Goal: Information Seeking & Learning: Learn about a topic

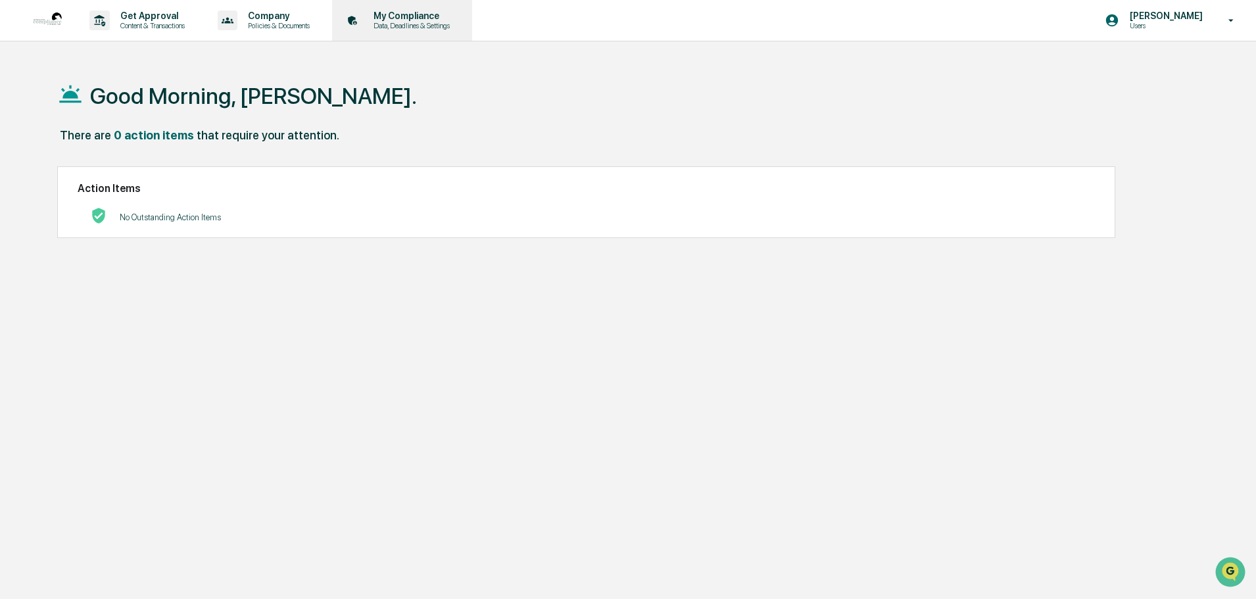
click at [400, 17] on p "My Compliance" at bounding box center [409, 16] width 93 height 11
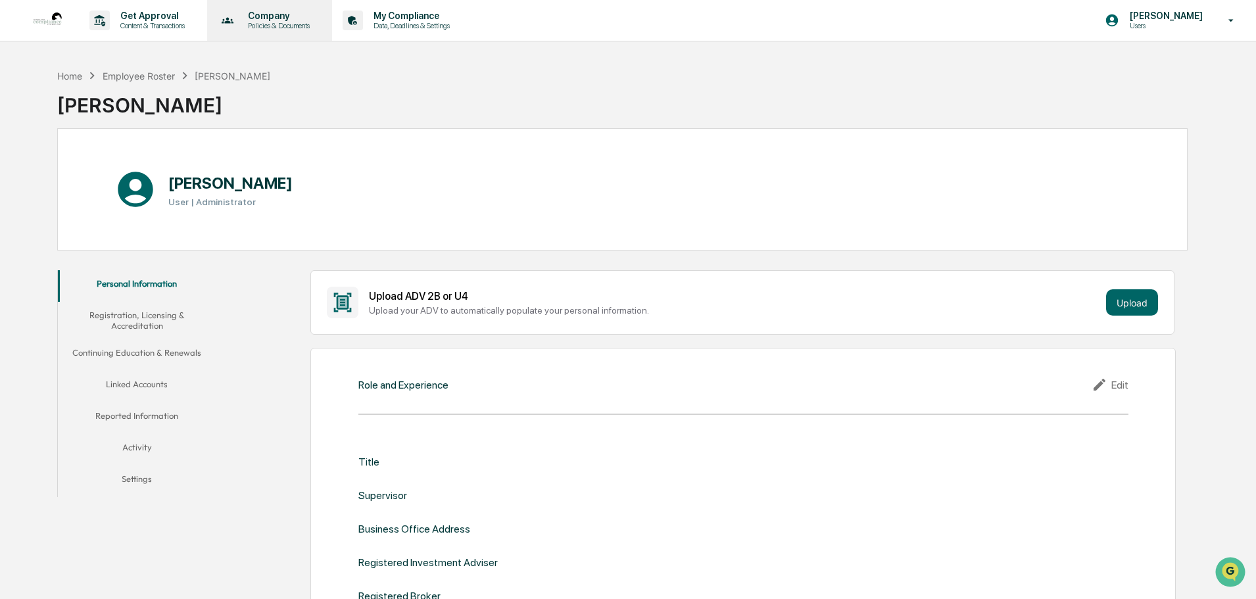
click at [276, 23] on p "Policies & Documents" at bounding box center [276, 25] width 79 height 9
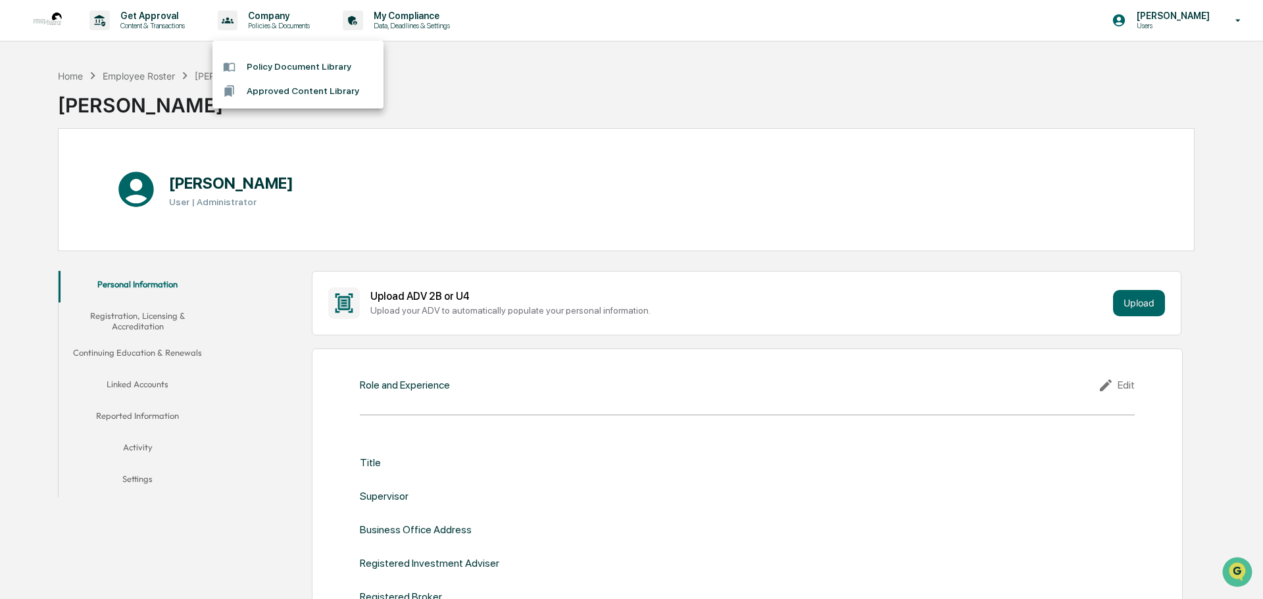
click at [410, 19] on div at bounding box center [631, 299] width 1263 height 599
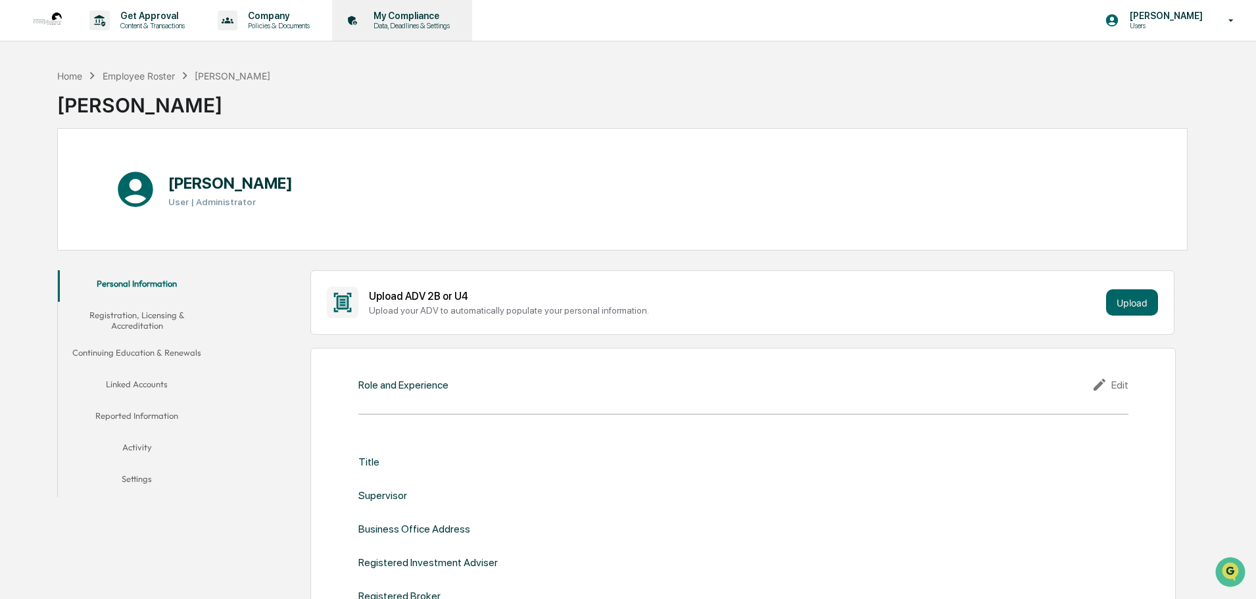
click at [395, 20] on p "My Compliance" at bounding box center [409, 16] width 93 height 11
click at [316, 16] on p "Company" at bounding box center [276, 16] width 79 height 11
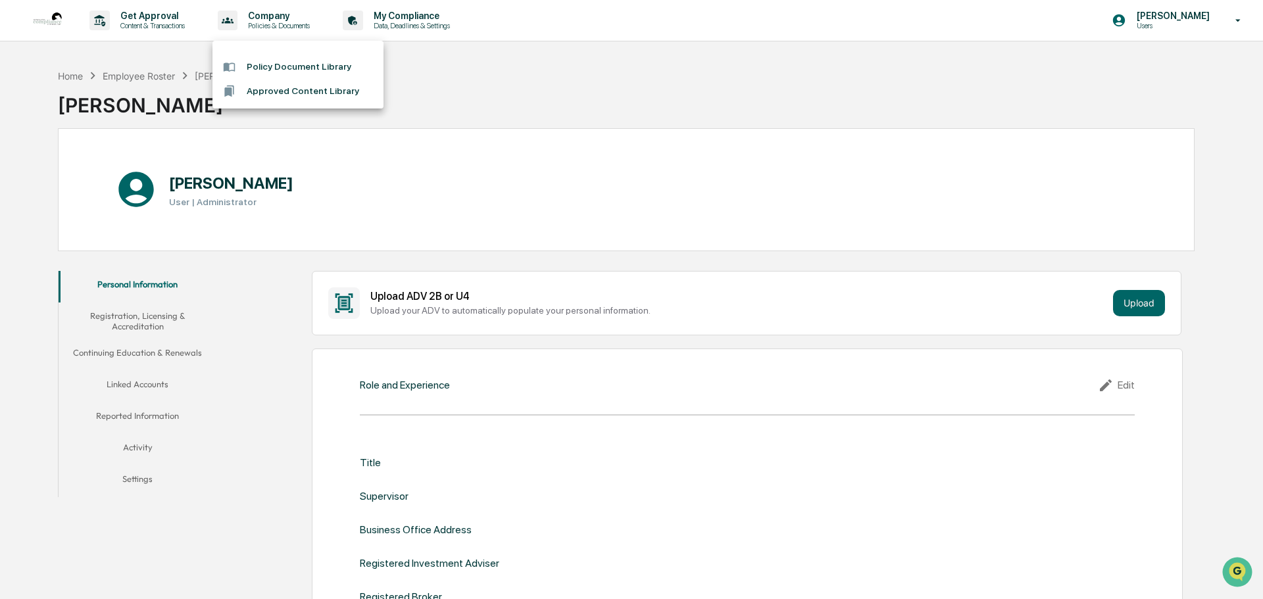
click at [269, 64] on li "Policy Document Library" at bounding box center [297, 67] width 171 height 24
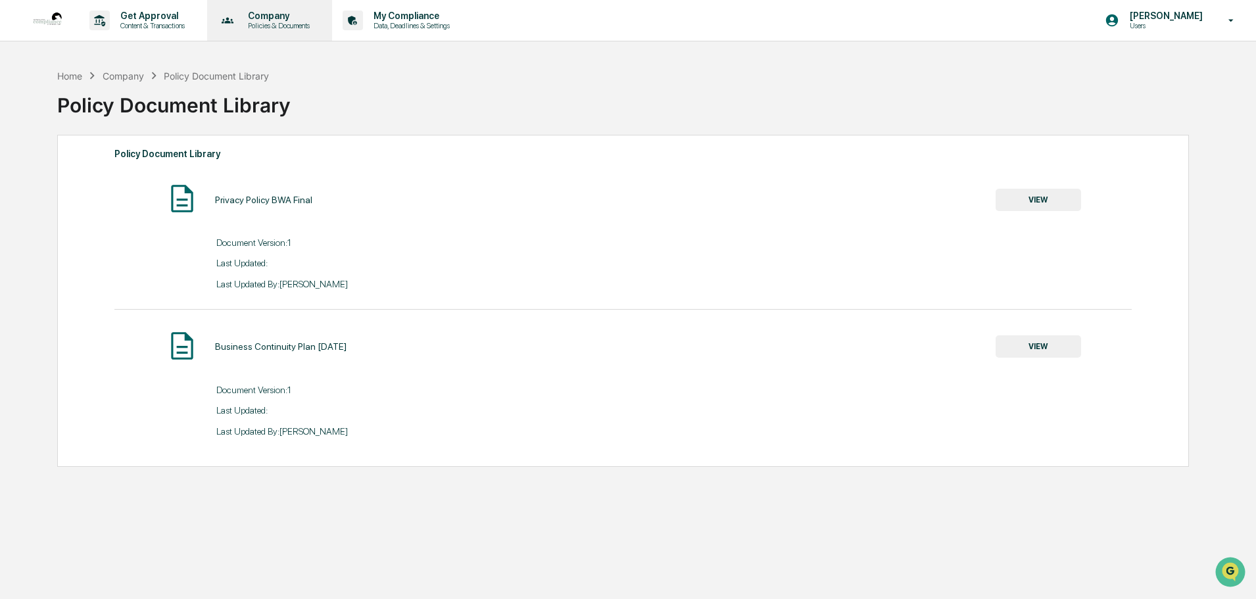
click at [281, 24] on p "Policies & Documents" at bounding box center [276, 25] width 79 height 9
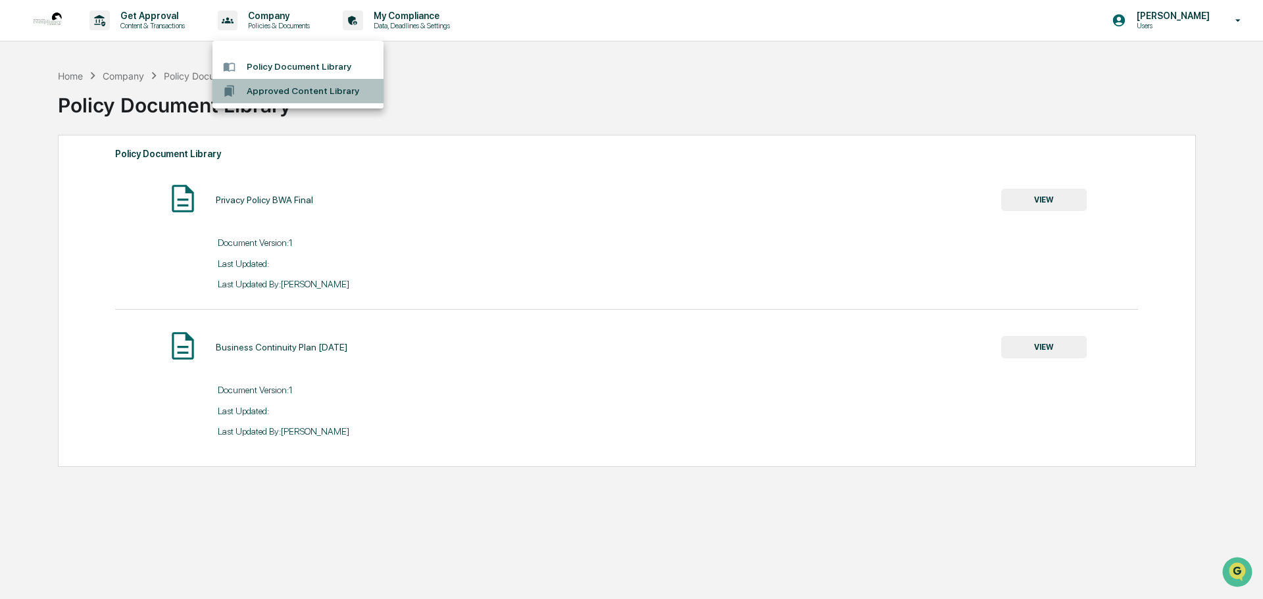
click at [313, 92] on li "Approved Content Library" at bounding box center [297, 91] width 171 height 24
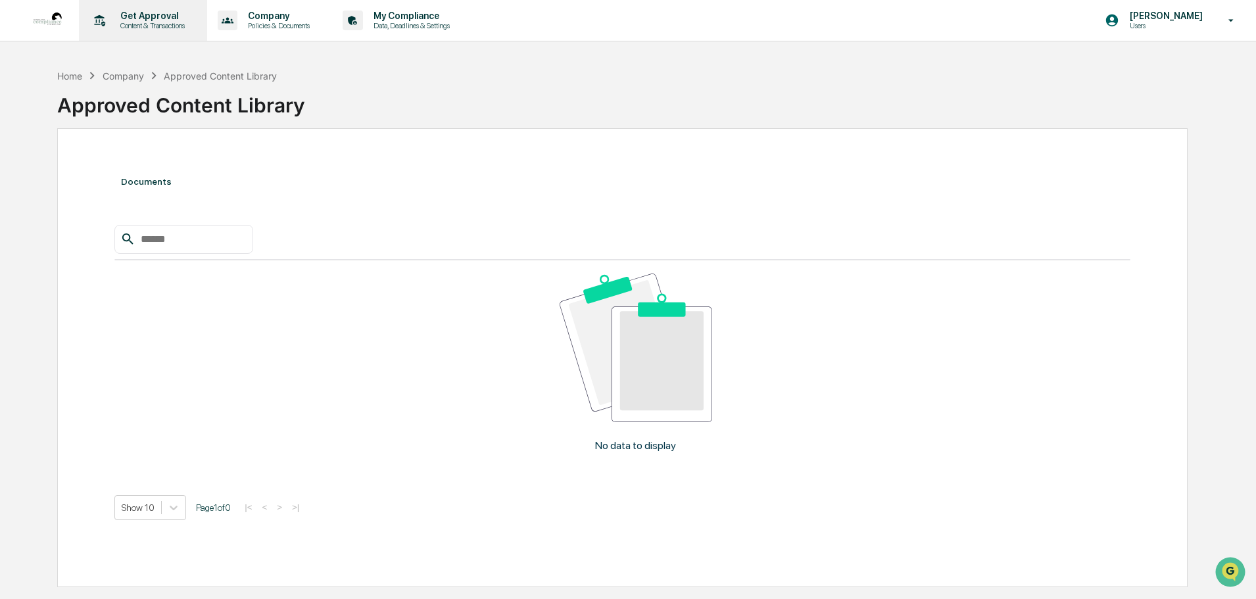
click at [172, 18] on p "Get Approval" at bounding box center [151, 16] width 82 height 11
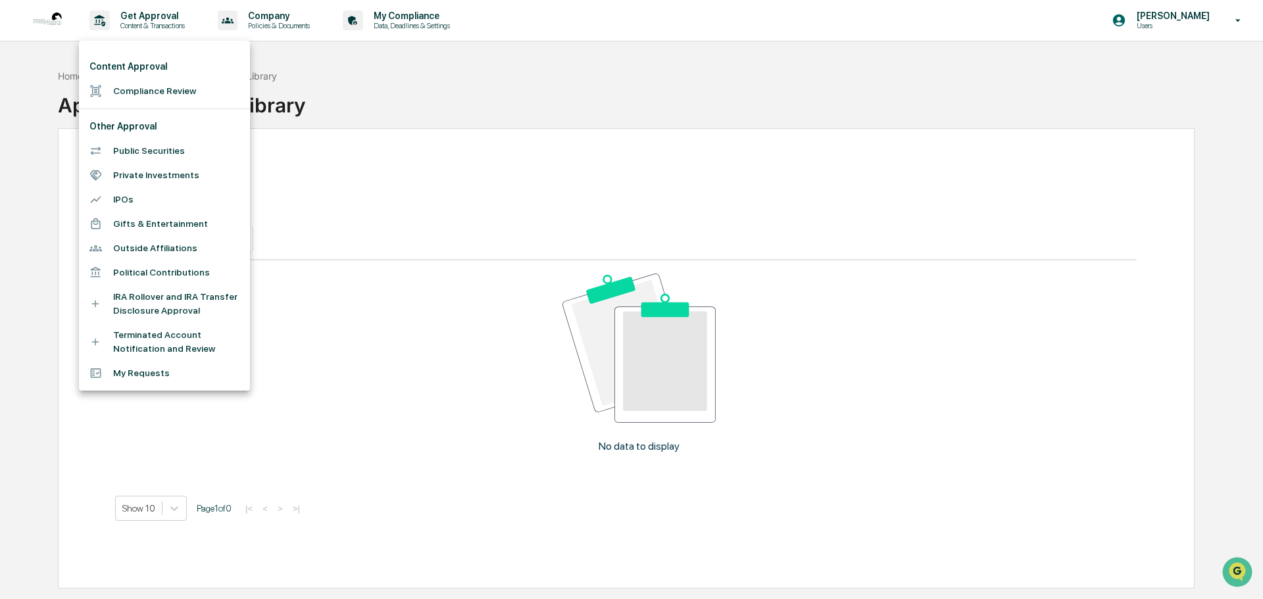
click at [162, 92] on li "Compliance Review" at bounding box center [164, 91] width 171 height 24
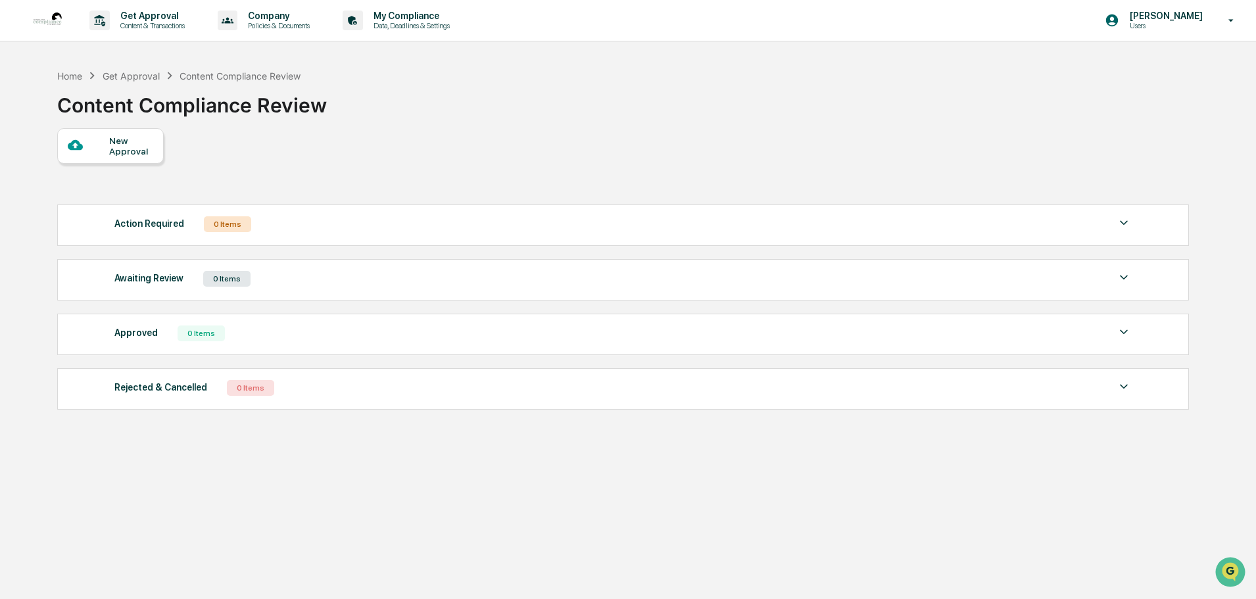
click at [1224, 22] on icon at bounding box center [1231, 20] width 23 height 12
click at [1179, 63] on li "Switch to Admin view..." at bounding box center [1160, 67] width 184 height 24
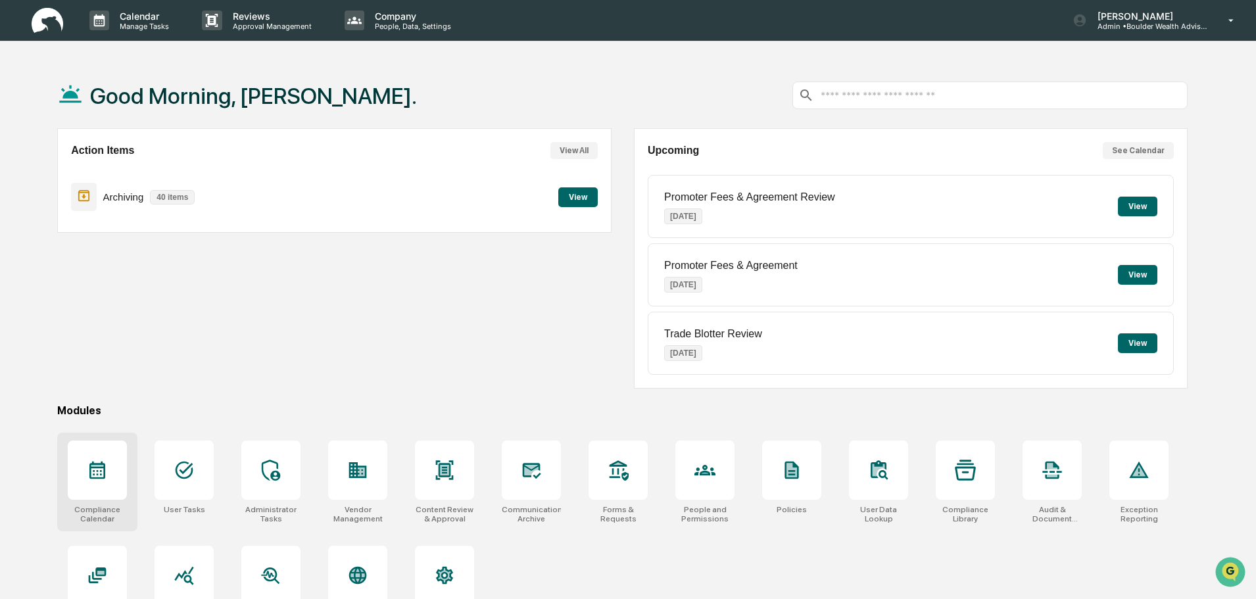
click at [98, 470] on icon at bounding box center [97, 471] width 16 height 18
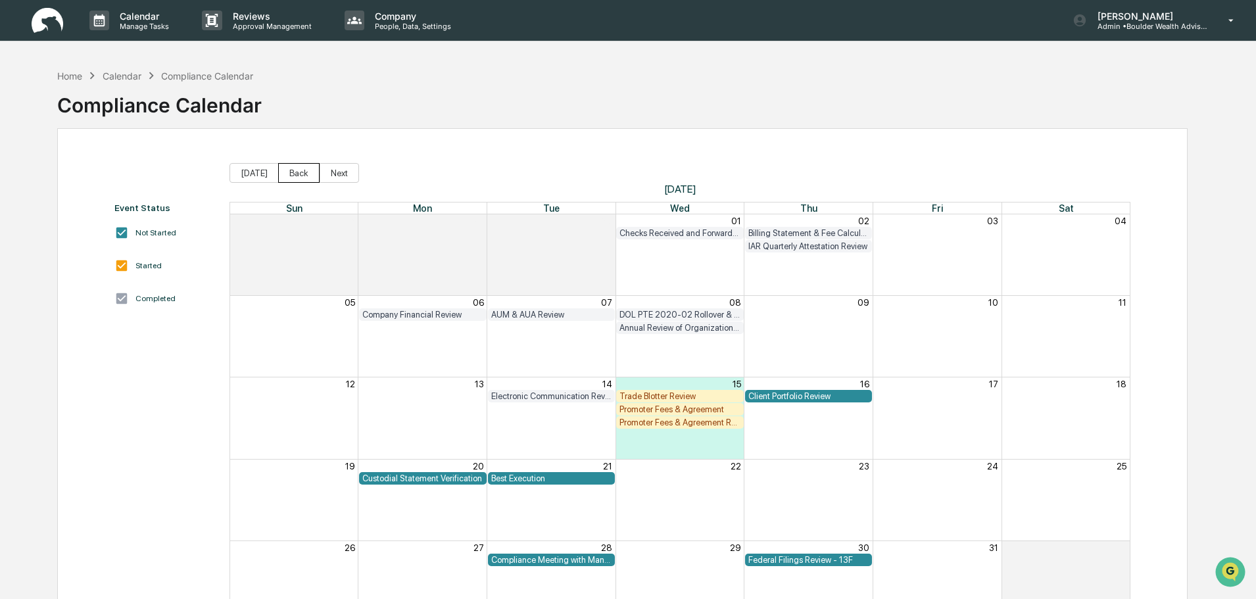
click at [296, 173] on button "Back" at bounding box center [298, 173] width 41 height 20
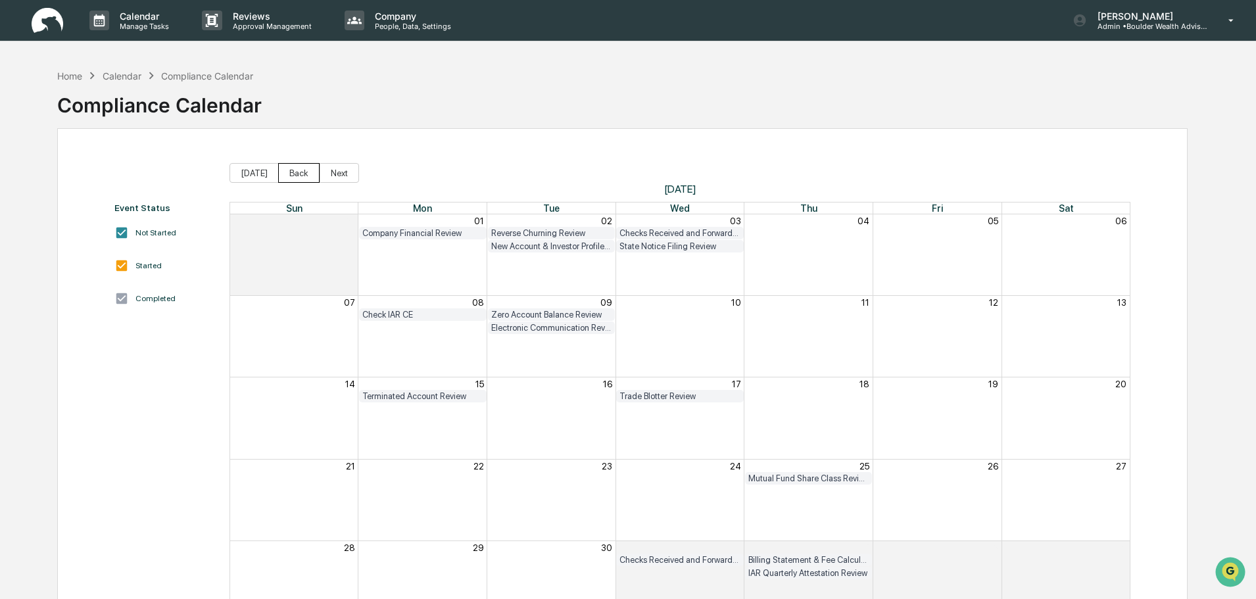
click at [296, 173] on button "Back" at bounding box center [298, 173] width 41 height 20
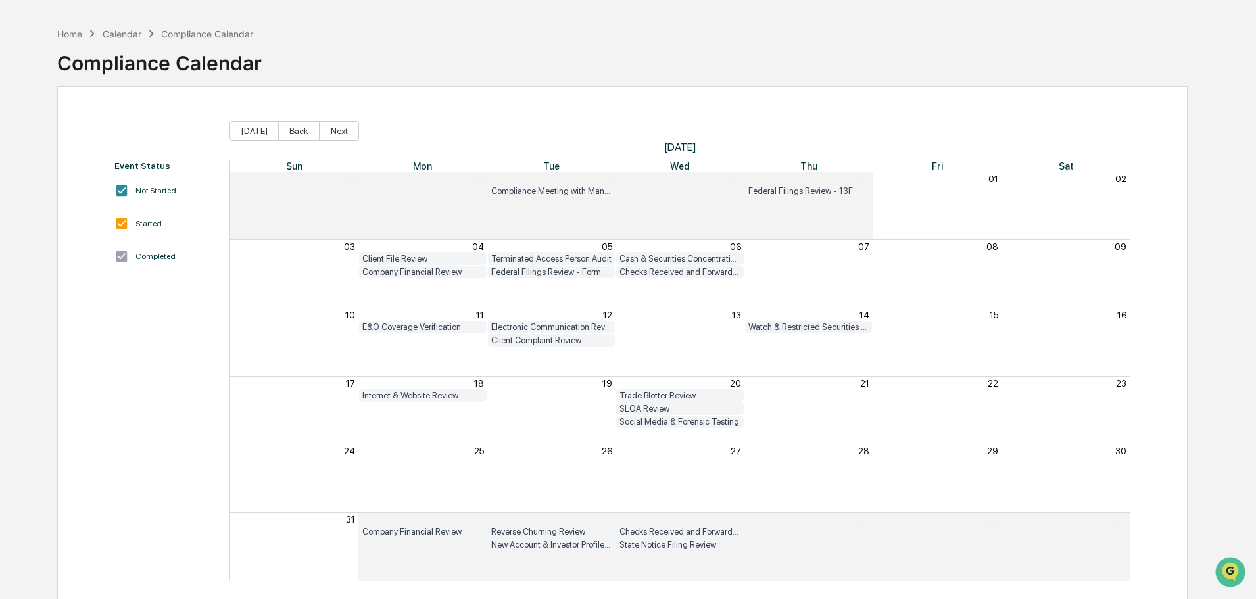
scroll to position [62, 0]
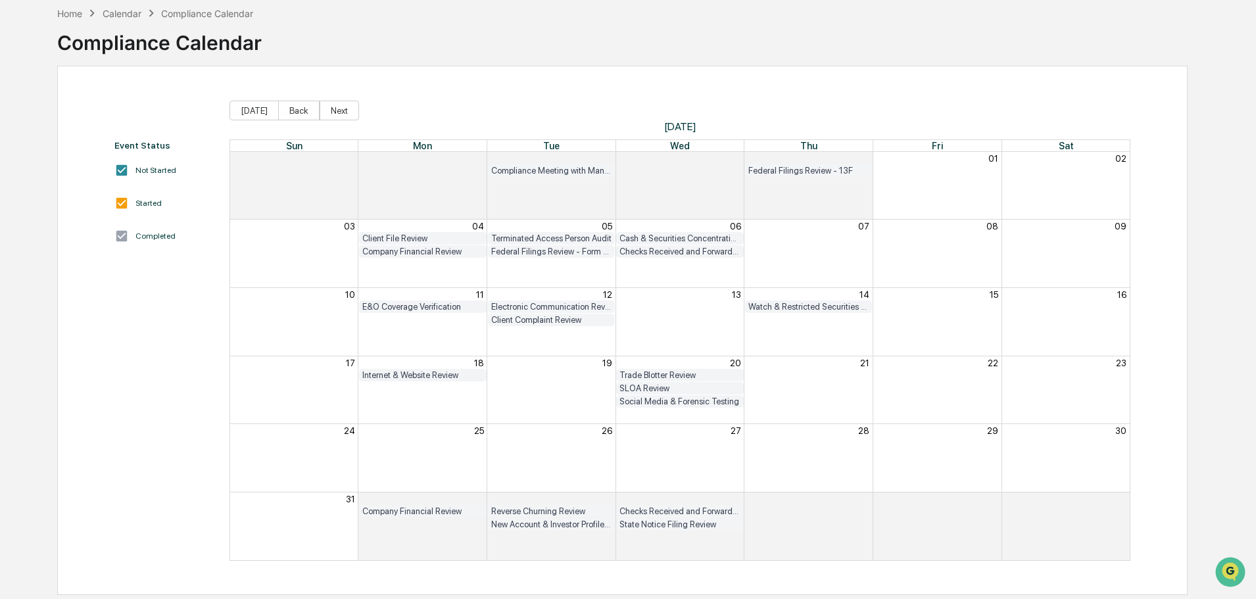
click at [632, 389] on div "SLOA Review" at bounding box center [679, 388] width 121 height 10
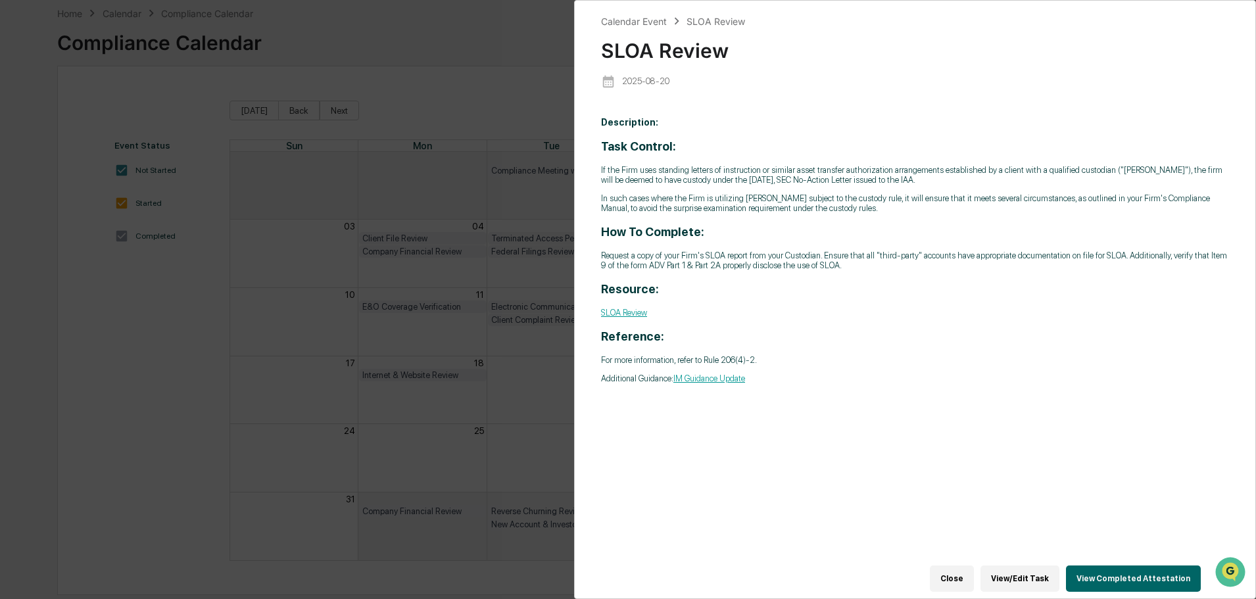
click at [629, 317] on link "SLOA Review" at bounding box center [624, 313] width 46 height 10
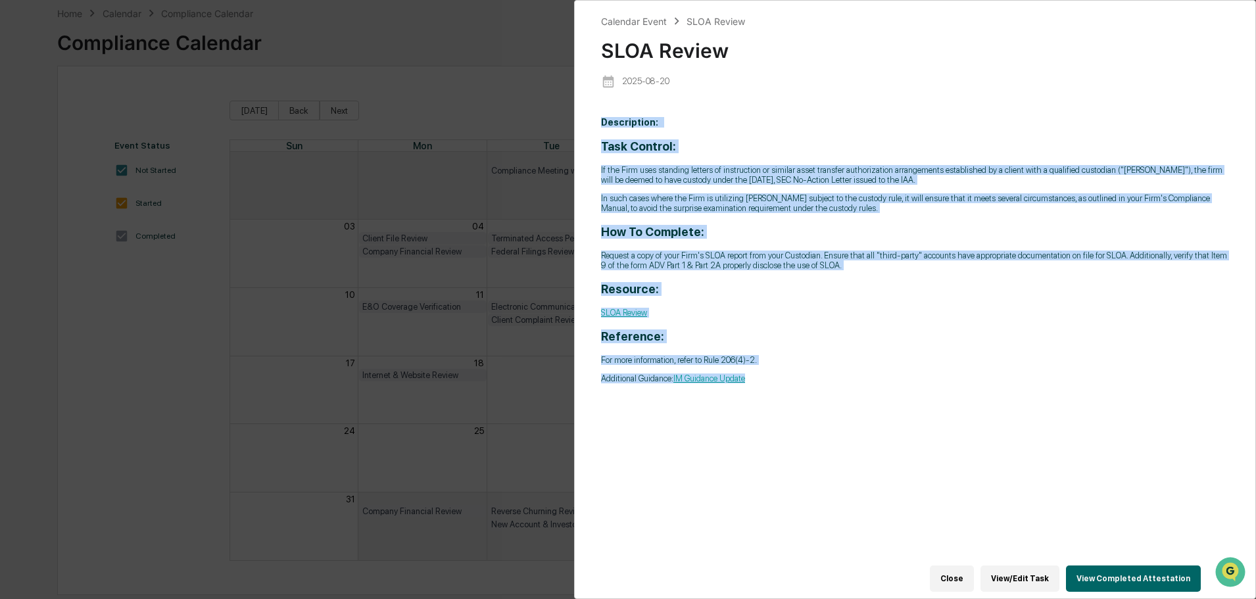
drag, startPoint x: 881, startPoint y: 418, endPoint x: 591, endPoint y: 125, distance: 411.5
click at [591, 125] on div "Calendar Event SLOA Review SLOA Review [DATE] Description: Task Control: If the…" at bounding box center [915, 299] width 682 height 599
copy p "Description: Task Control: If the Firm uses standing letters of instruction or …"
